Goal: Task Accomplishment & Management: Complete application form

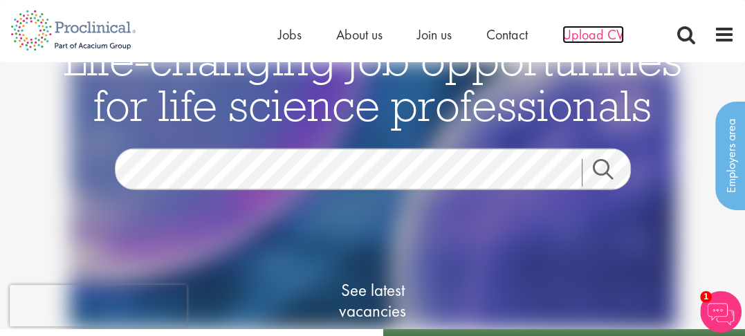
click at [597, 35] on span "Upload CV" at bounding box center [593, 35] width 62 height 18
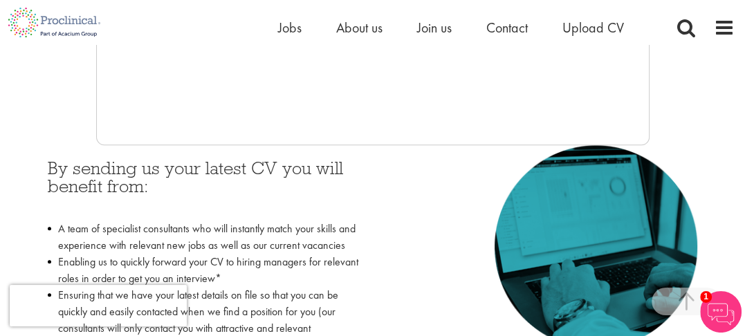
scroll to position [415, 0]
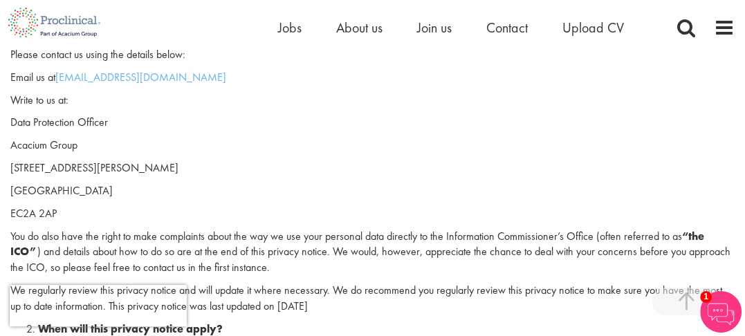
scroll to position [346, 0]
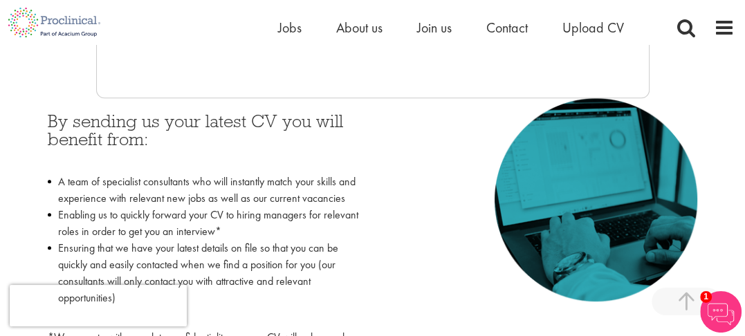
scroll to position [553, 0]
